Goal: Information Seeking & Learning: Learn about a topic

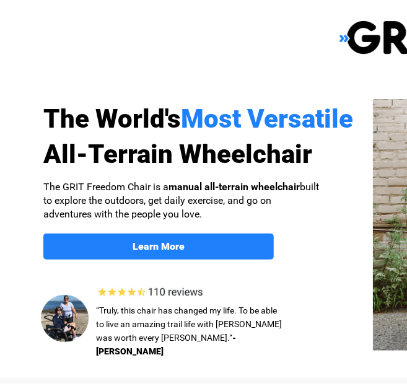
select select "US"
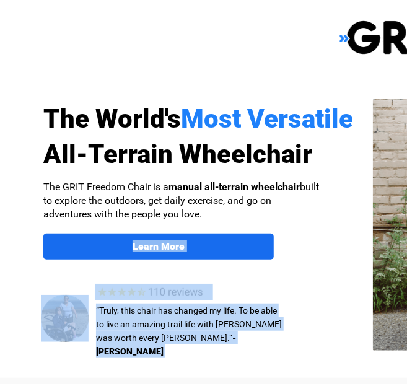
drag, startPoint x: 343, startPoint y: 230, endPoint x: 272, endPoint y: 258, distance: 76.5
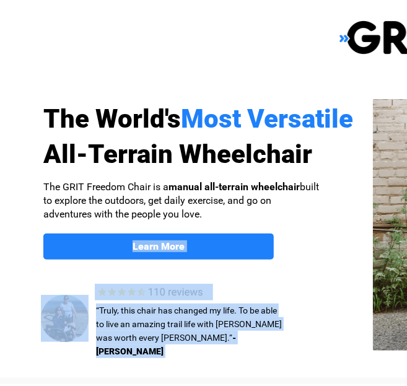
click at [277, 263] on div at bounding box center [393, 227] width 787 height 302
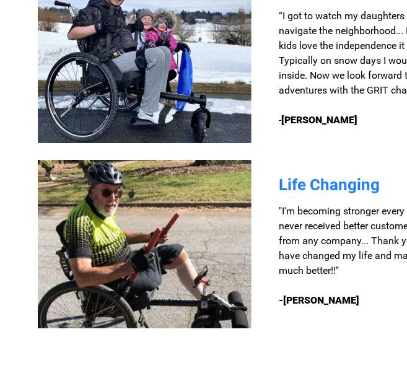
scroll to position [1055, 0]
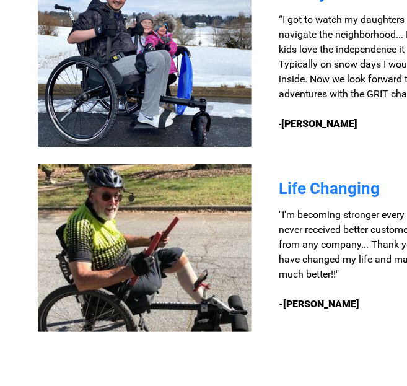
click at [115, 266] on img at bounding box center [145, 248] width 214 height 168
click at [176, 264] on img at bounding box center [145, 248] width 214 height 168
click at [137, 265] on img at bounding box center [145, 248] width 214 height 168
click at [148, 253] on img at bounding box center [145, 248] width 214 height 168
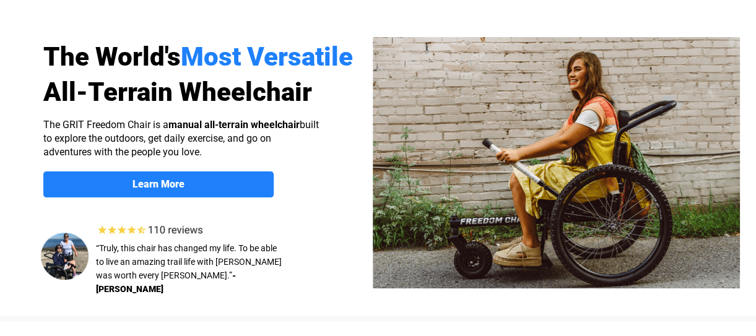
select select "US"
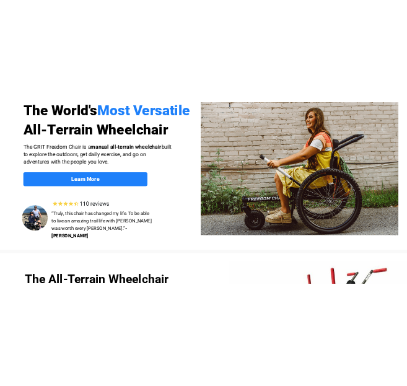
scroll to position [124, 0]
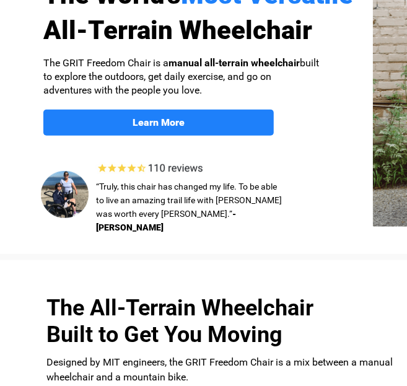
click at [70, 201] on img at bounding box center [65, 194] width 48 height 47
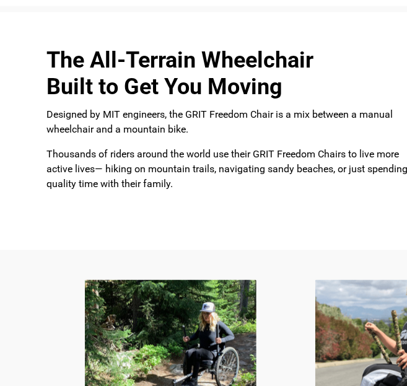
scroll to position [434, 0]
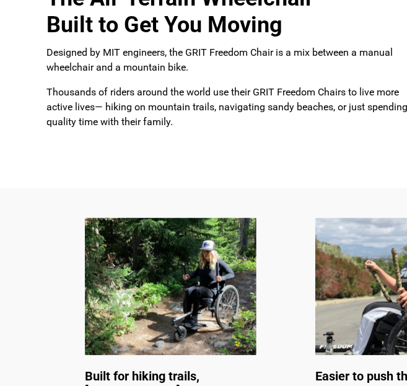
click at [160, 294] on img at bounding box center [171, 286] width 172 height 137
click at [160, 292] on img at bounding box center [171, 286] width 172 height 137
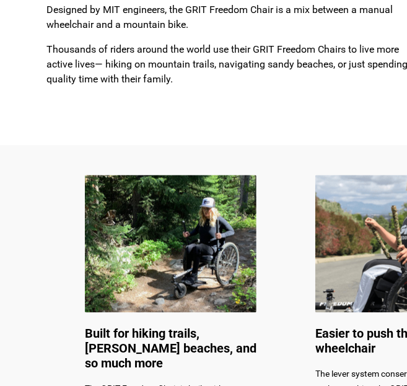
scroll to position [495, 0]
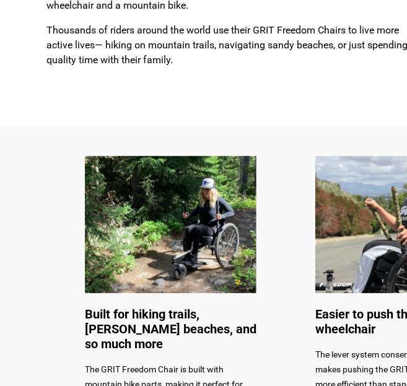
click at [373, 256] on img at bounding box center [401, 224] width 172 height 137
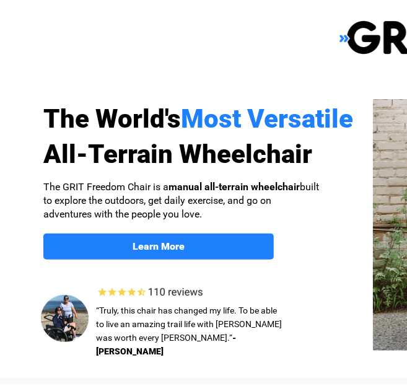
select select "US"
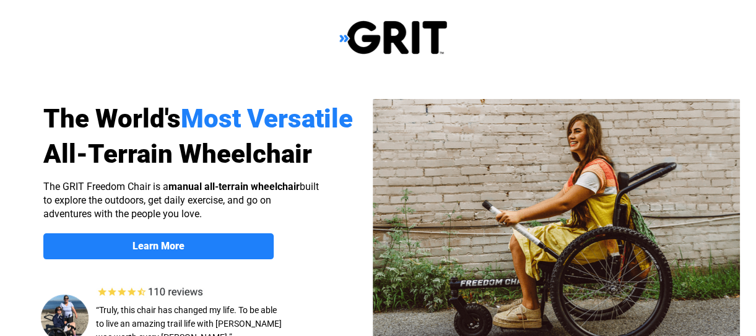
select select "US"
